Goal: Share content

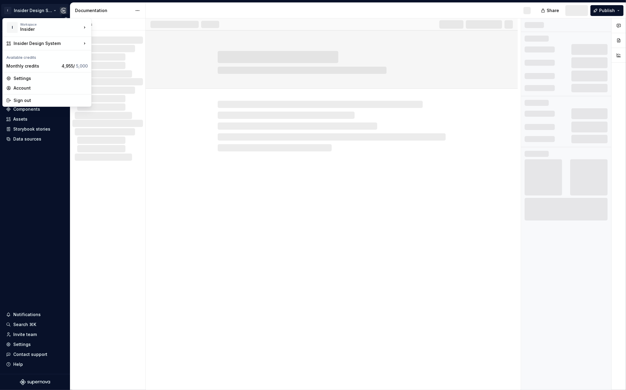
click at [34, 7] on html "I Insider Design System Version Current draft Home Documentation Analytics Code…" at bounding box center [313, 195] width 626 height 390
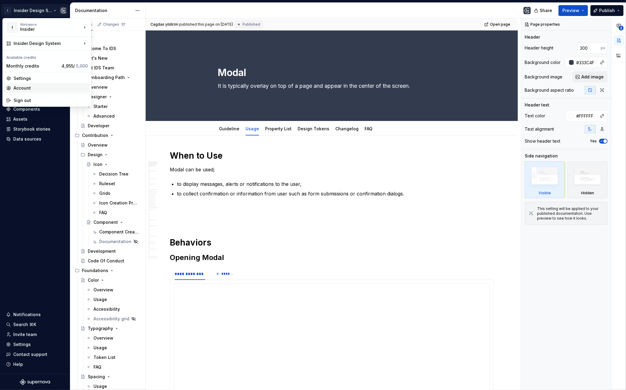
click at [27, 89] on div "Account" at bounding box center [51, 88] width 74 height 6
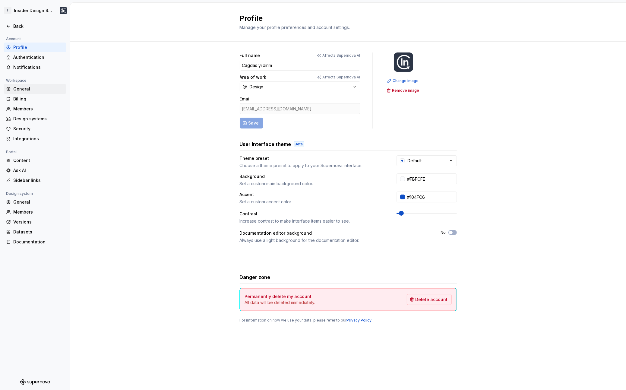
click at [28, 89] on div "General" at bounding box center [38, 89] width 51 height 6
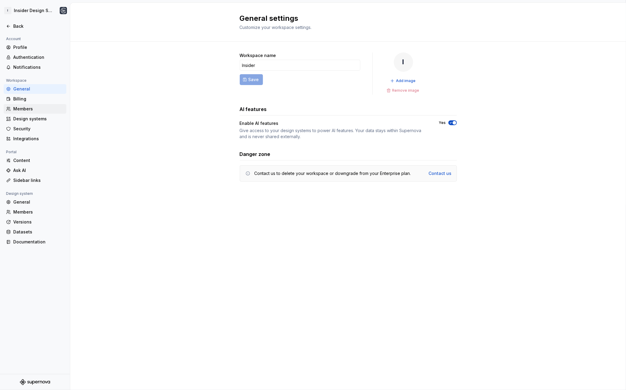
click at [28, 113] on div "Members" at bounding box center [35, 109] width 63 height 10
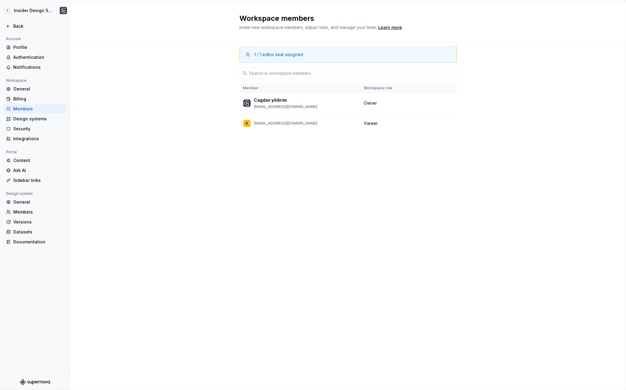
click at [284, 93] on th "Member" at bounding box center [300, 88] width 121 height 10
click at [447, 125] on button "button" at bounding box center [449, 123] width 8 height 8
click at [419, 138] on div "Remove from workspace" at bounding box center [412, 136] width 52 height 6
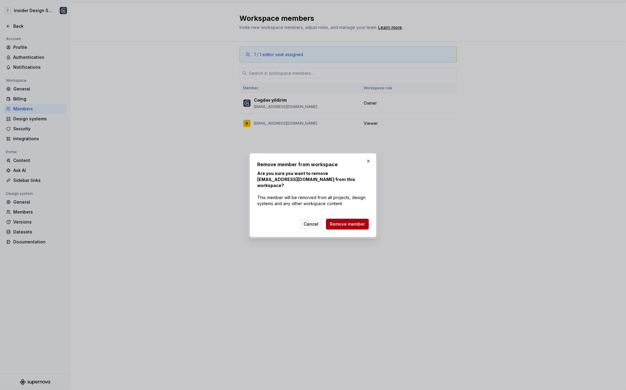
click at [358, 221] on span "Remove member" at bounding box center [347, 224] width 35 height 6
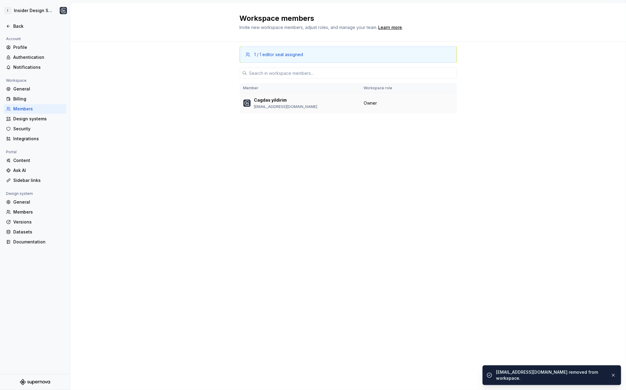
click at [273, 112] on td "Cagdas yildirim cagdas.yildirim@useinsider.com" at bounding box center [300, 103] width 121 height 20
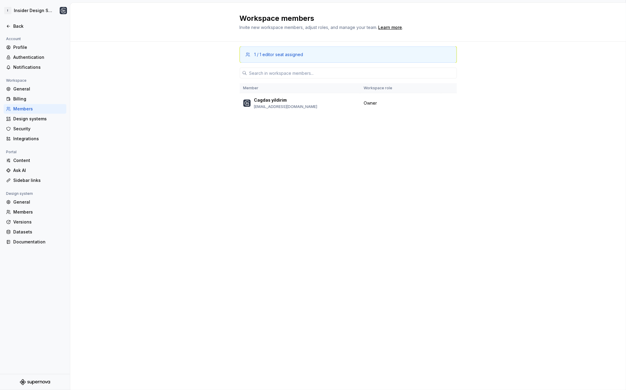
click at [285, 51] on div "1 / 1 editor seat assigned" at bounding box center [348, 54] width 217 height 16
click at [277, 75] on input "text" at bounding box center [352, 73] width 210 height 11
click at [245, 143] on div "1 / 1 editor seat assigned Member Workspace role Cagdas yildirim cagdas.yildiri…" at bounding box center [348, 204] width 217 height 325
click at [32, 60] on div "Authentication" at bounding box center [38, 57] width 51 height 6
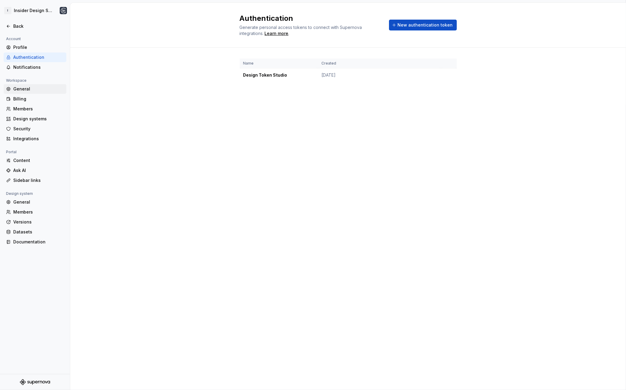
click at [34, 89] on div "General" at bounding box center [38, 89] width 51 height 6
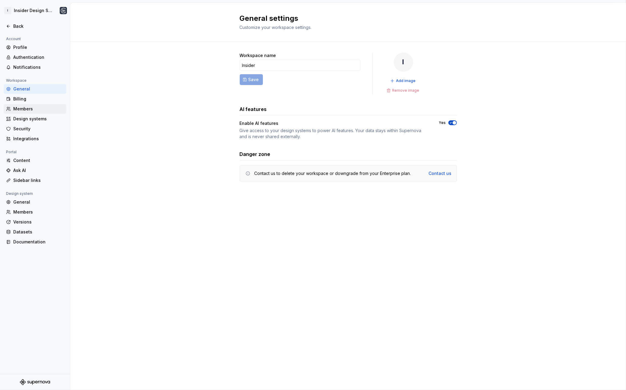
click at [34, 111] on div "Members" at bounding box center [38, 109] width 51 height 6
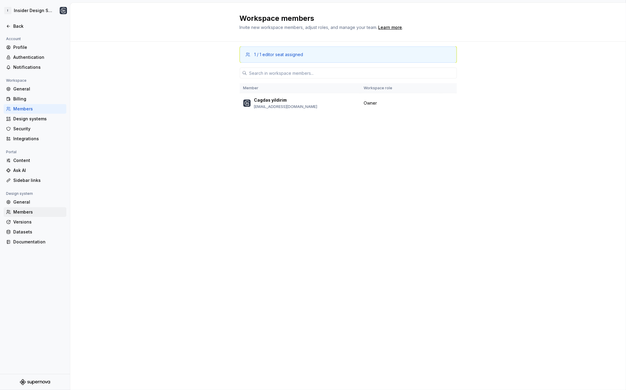
click at [30, 209] on div "Members" at bounding box center [38, 212] width 51 height 6
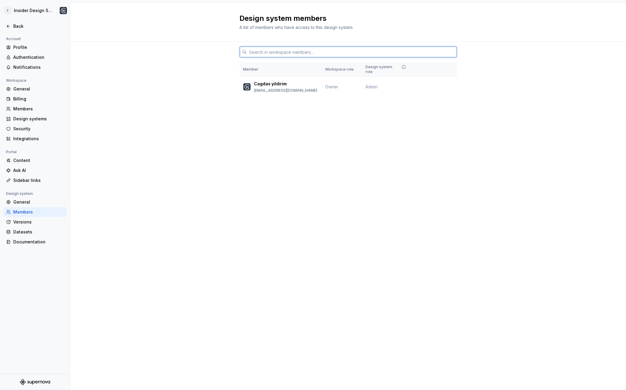
click at [311, 48] on input "text" at bounding box center [352, 51] width 210 height 11
click at [311, 49] on input "text" at bounding box center [352, 51] width 210 height 11
click at [440, 84] on span "Change role" at bounding box center [435, 86] width 22 height 5
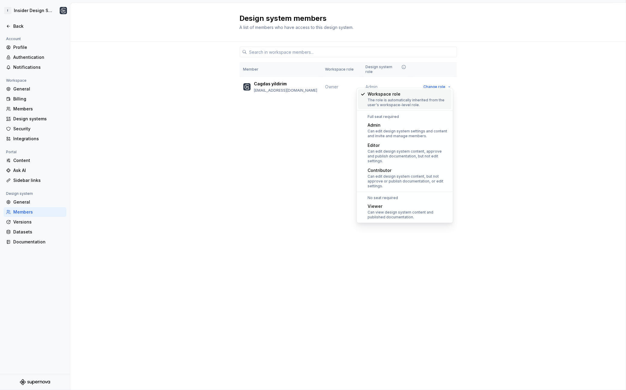
click at [292, 152] on div "Design system members A list of members who have access to this design system. …" at bounding box center [348, 196] width 556 height 387
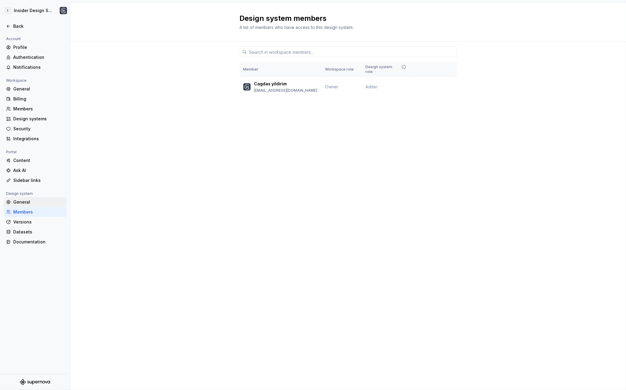
click at [41, 201] on div "General" at bounding box center [38, 202] width 51 height 6
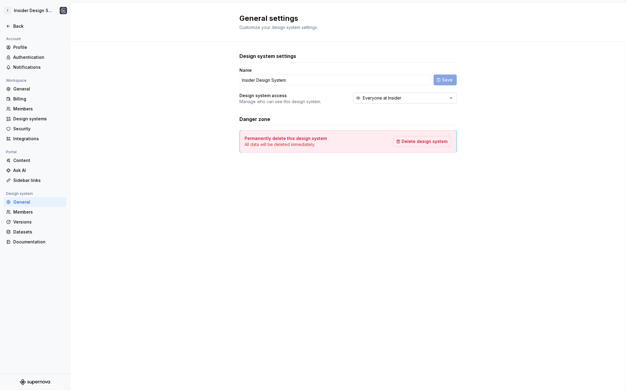
click at [381, 101] on button "Everyone at Insider" at bounding box center [405, 98] width 104 height 11
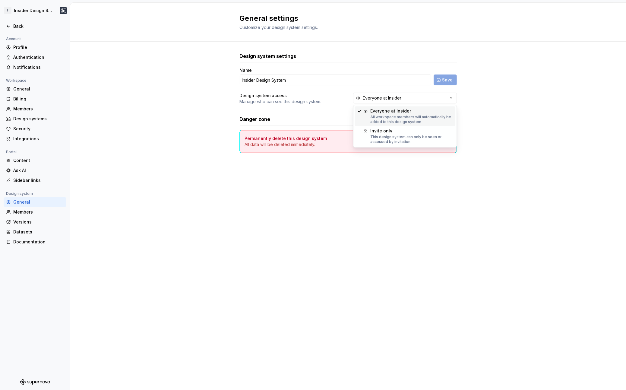
click at [317, 114] on div "Design system settings Name Insider Design System Save Design system access Man…" at bounding box center [348, 102] width 217 height 100
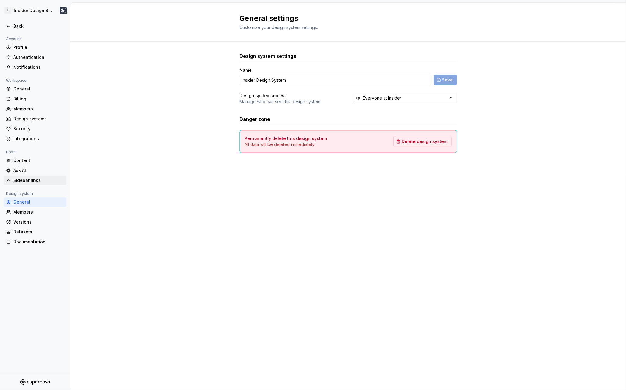
click at [31, 178] on div "Sidebar links" at bounding box center [38, 180] width 51 height 6
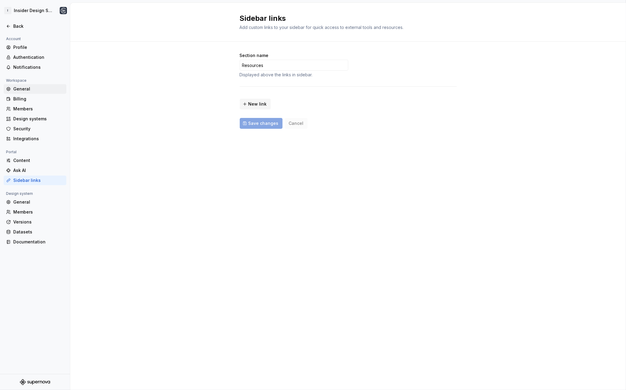
click at [27, 91] on div "General" at bounding box center [38, 89] width 51 height 6
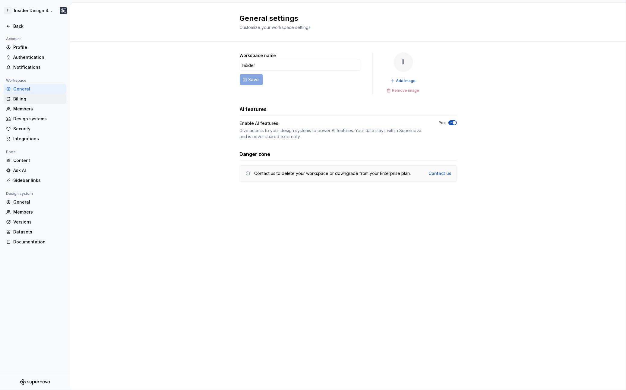
click at [35, 96] on div "Billing" at bounding box center [38, 99] width 51 height 6
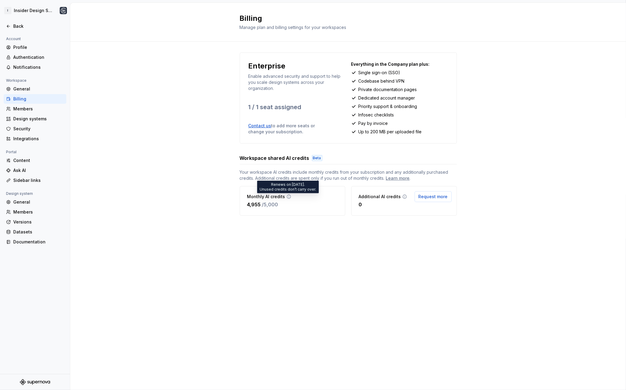
click at [286, 197] on icon at bounding box center [288, 196] width 5 height 5
click at [289, 236] on div "Enterprise Enable advanced security and support to help you scale design system…" at bounding box center [348, 140] width 217 height 197
click at [29, 111] on div "Members" at bounding box center [38, 109] width 51 height 6
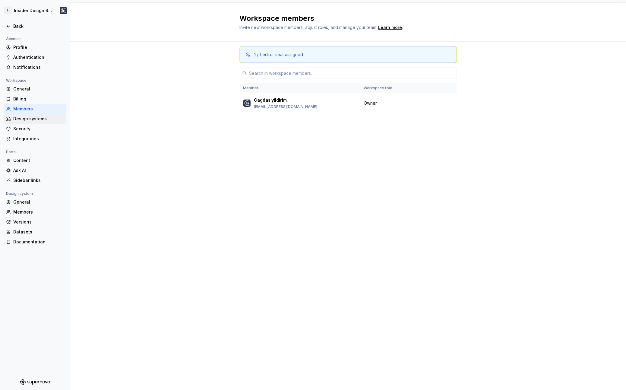
click at [48, 119] on div "Design systems" at bounding box center [38, 119] width 51 height 6
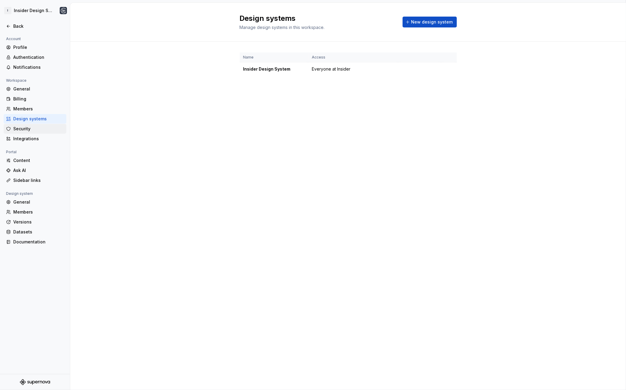
click at [45, 132] on div "Security" at bounding box center [35, 129] width 63 height 10
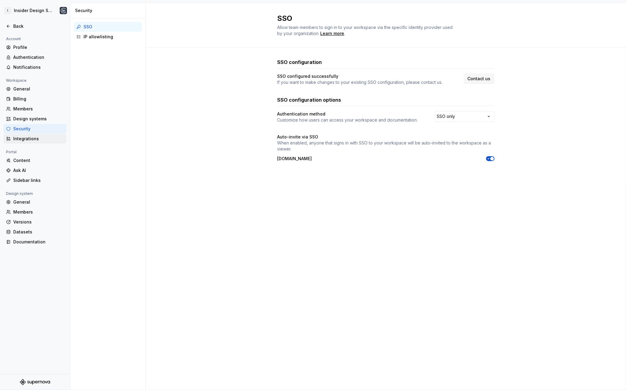
click at [44, 139] on div "Integrations" at bounding box center [38, 139] width 51 height 6
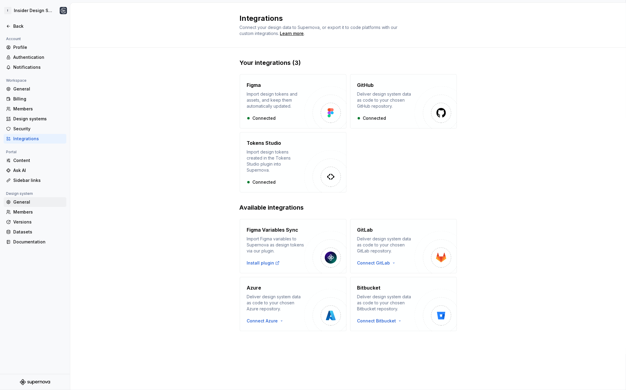
click at [33, 204] on div "General" at bounding box center [38, 202] width 51 height 6
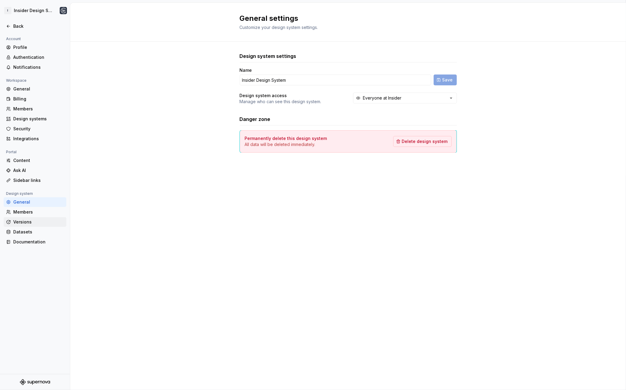
click at [30, 219] on div "Versions" at bounding box center [38, 222] width 51 height 6
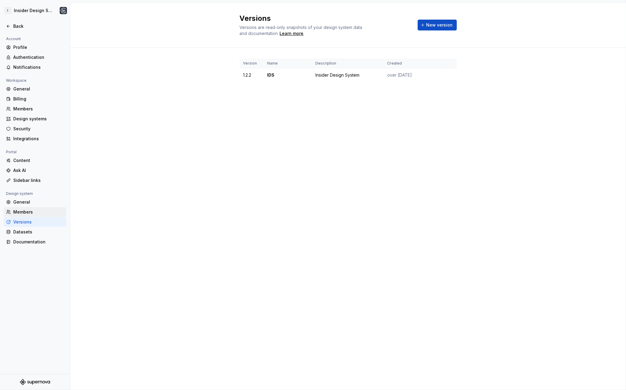
click at [40, 212] on div "Members" at bounding box center [38, 212] width 51 height 6
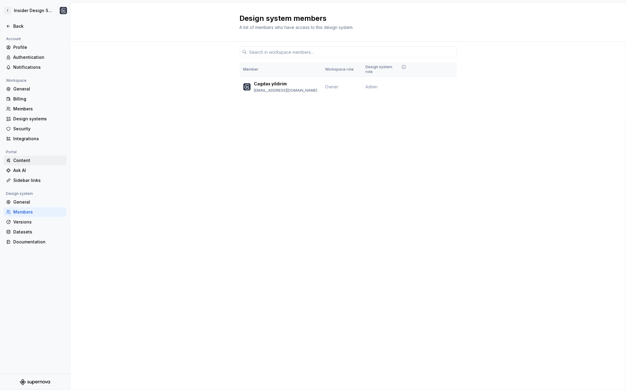
click at [29, 162] on div "Content" at bounding box center [38, 160] width 51 height 6
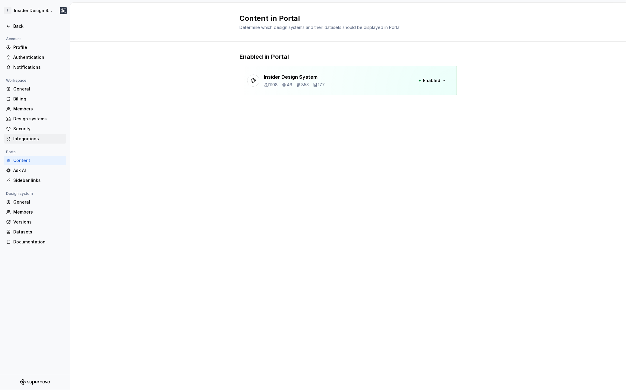
click at [35, 138] on div "Integrations" at bounding box center [38, 139] width 51 height 6
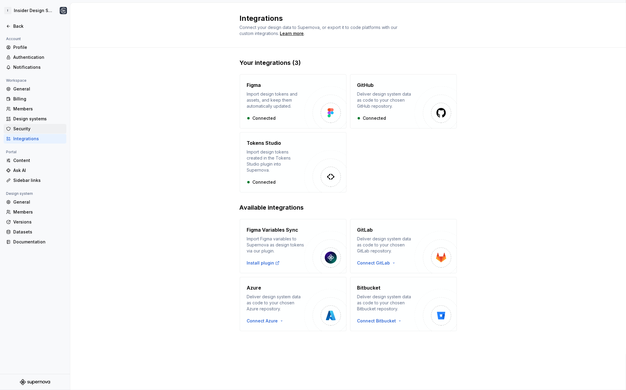
click at [34, 125] on div "Security" at bounding box center [35, 129] width 63 height 10
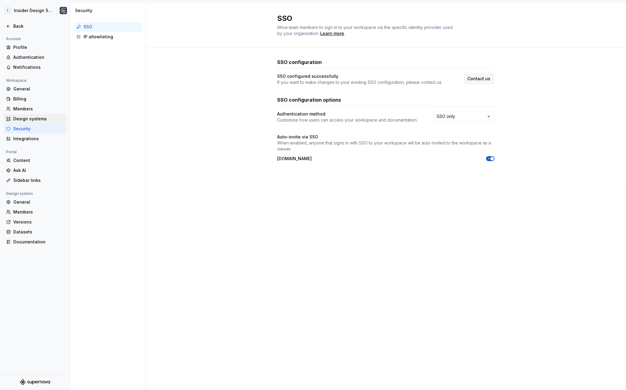
click at [33, 120] on div "Design systems" at bounding box center [38, 119] width 51 height 6
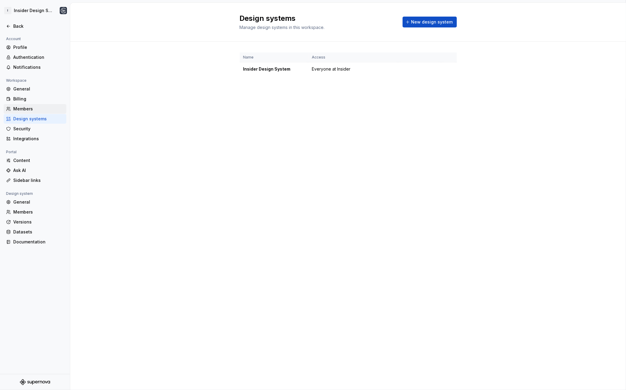
click at [33, 107] on div "Members" at bounding box center [38, 109] width 51 height 6
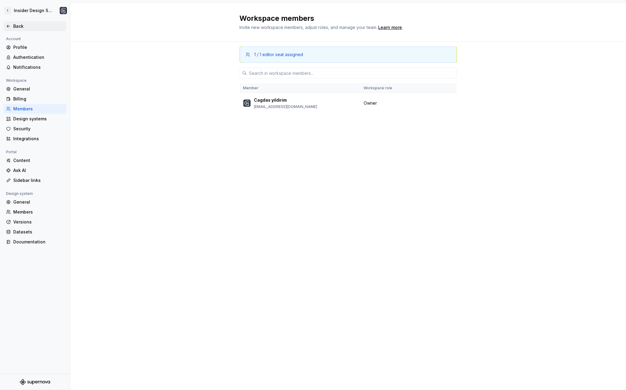
click at [16, 26] on div "Back" at bounding box center [38, 26] width 51 height 6
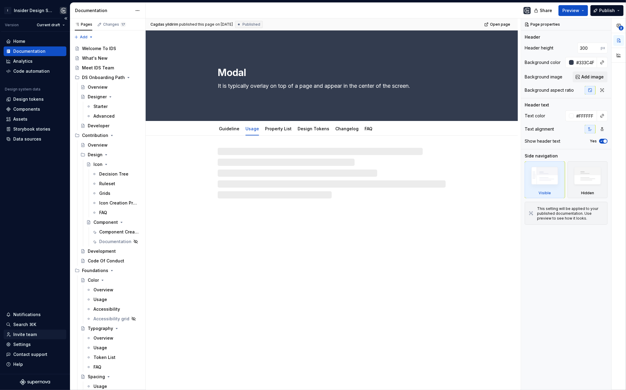
type textarea "*"
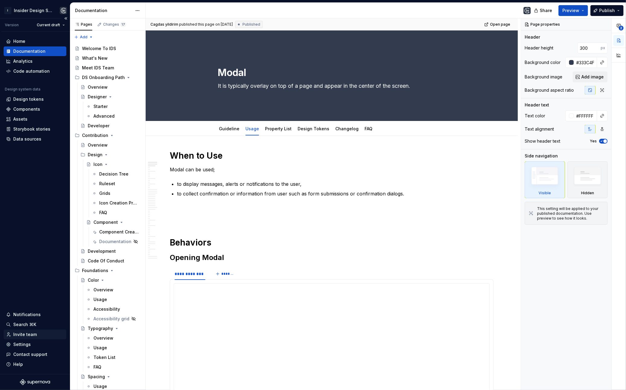
click at [36, 337] on div "Invite team" at bounding box center [35, 334] width 58 height 6
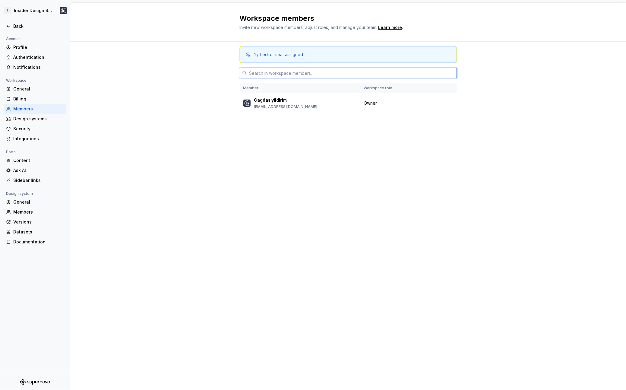
click at [310, 75] on input "text" at bounding box center [352, 73] width 210 height 11
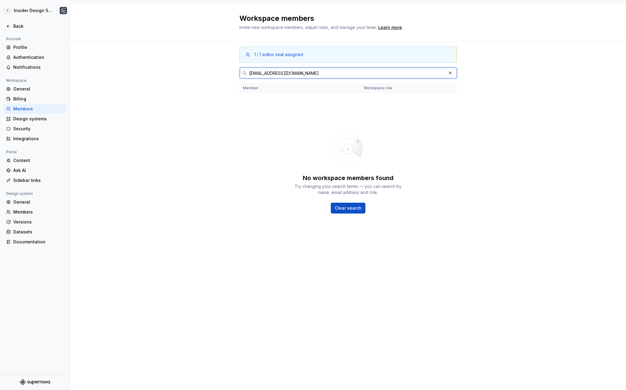
type input "cagla.col@useinsider.com"
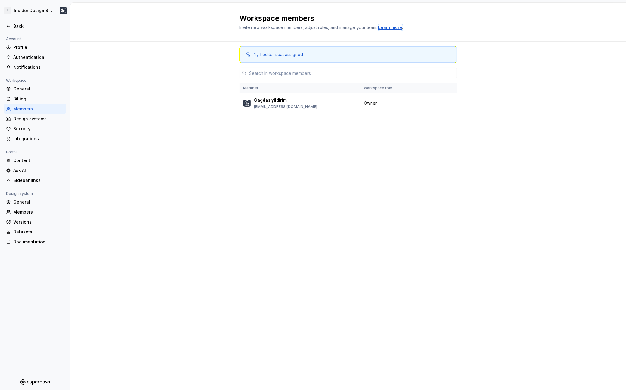
click at [395, 28] on div "Learn more" at bounding box center [390, 27] width 24 height 6
click at [458, 28] on div "Workspace members Invite new workspace members, adjust roles, and manage your t…" at bounding box center [348, 22] width 556 height 39
type textarea "*"
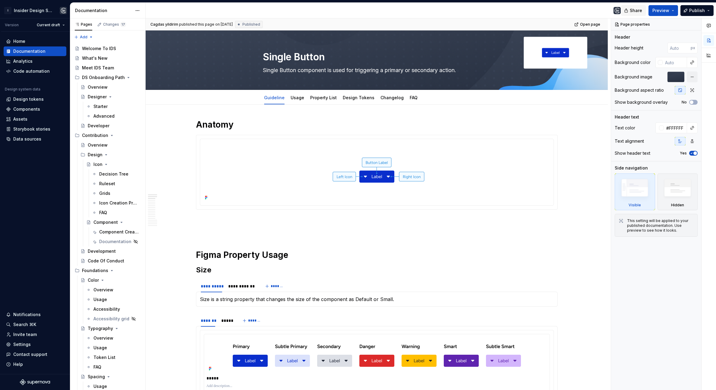
click at [626, 11] on span "Share" at bounding box center [636, 11] width 12 height 6
click at [569, 12] on div at bounding box center [386, 11] width 480 height 16
click at [626, 14] on button "Preview" at bounding box center [664, 10] width 30 height 11
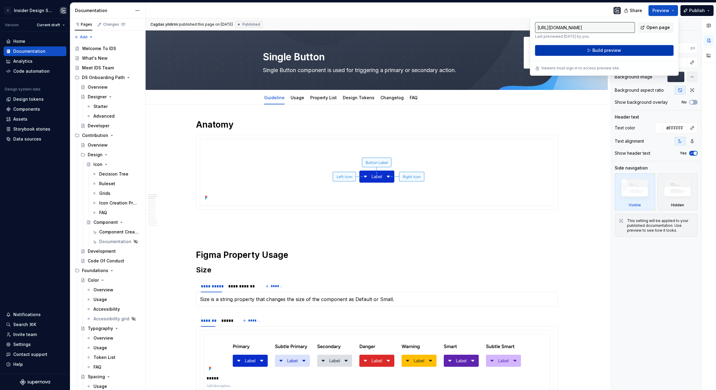
click at [612, 51] on span "Build preview" at bounding box center [606, 50] width 29 height 6
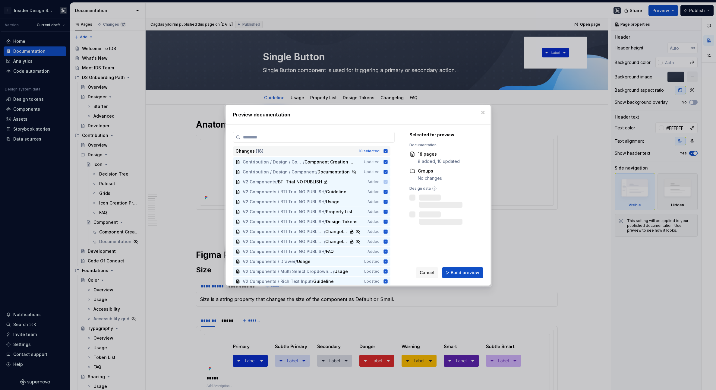
click at [374, 151] on div "18 selected" at bounding box center [369, 151] width 21 height 5
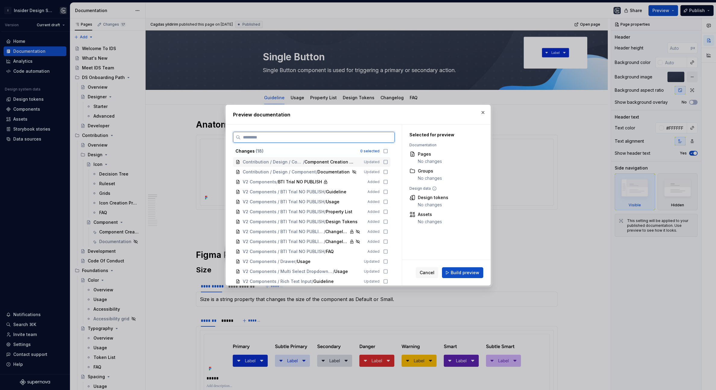
click at [351, 159] on span "Component Creation Process" at bounding box center [330, 162] width 51 height 6
click at [469, 270] on span "Build preview" at bounding box center [465, 273] width 29 height 6
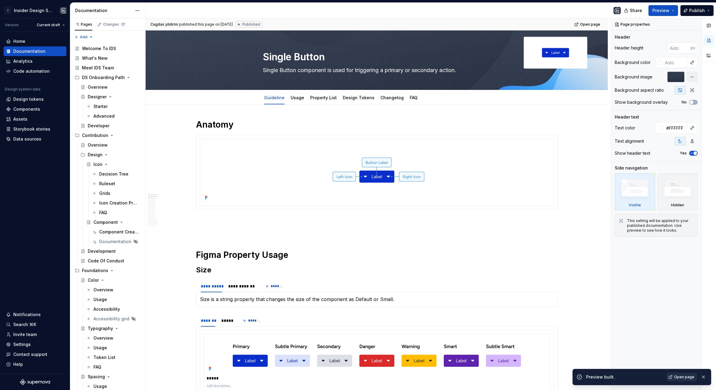
click at [626, 377] on span "Open page" at bounding box center [684, 376] width 20 height 5
type textarea "*"
